Goal: Check status

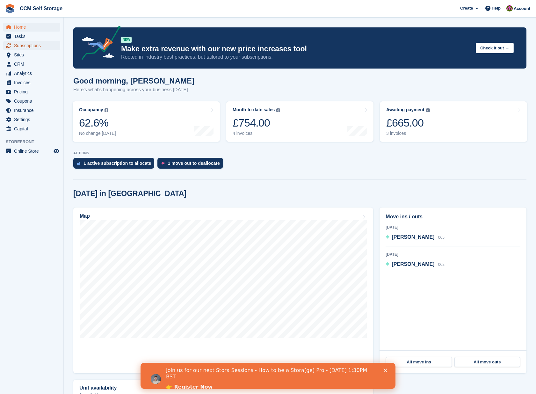
click at [22, 47] on span "Subscriptions" at bounding box center [33, 45] width 38 height 9
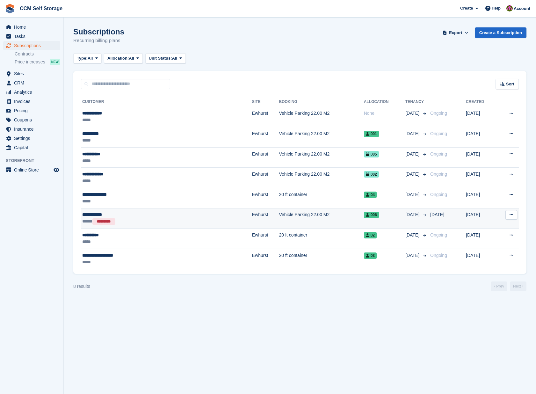
click at [95, 213] on div "**********" at bounding box center [132, 214] width 101 height 7
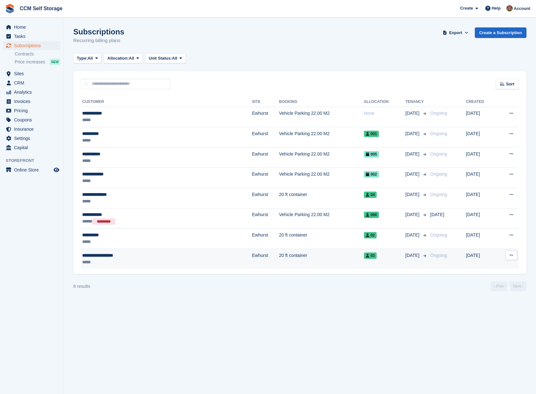
click at [107, 257] on div "**********" at bounding box center [132, 255] width 101 height 7
